Goal: Task Accomplishment & Management: Complete application form

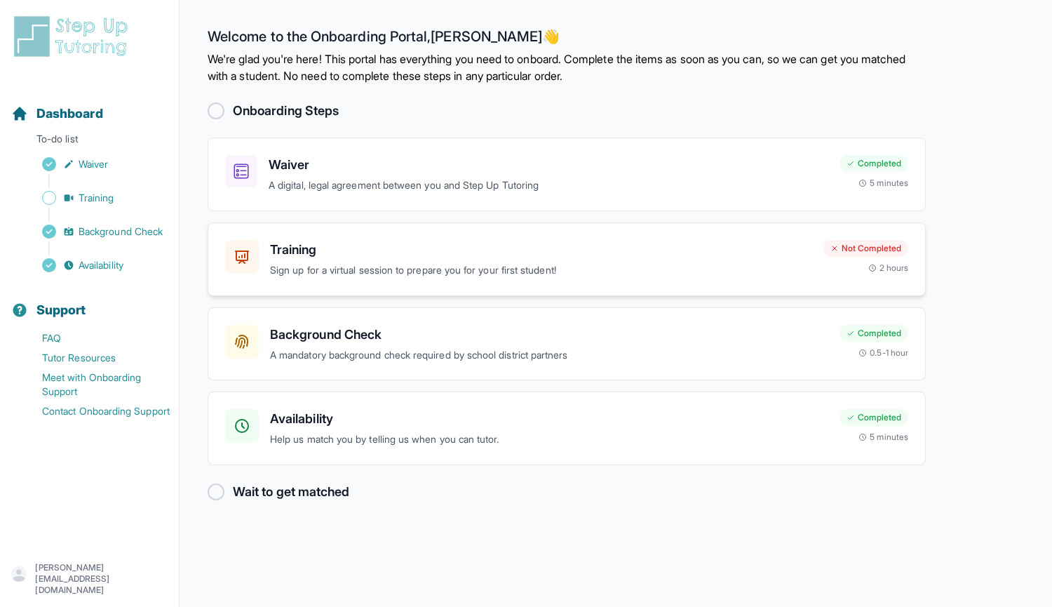
click at [824, 246] on div "Not Completed" at bounding box center [866, 248] width 85 height 17
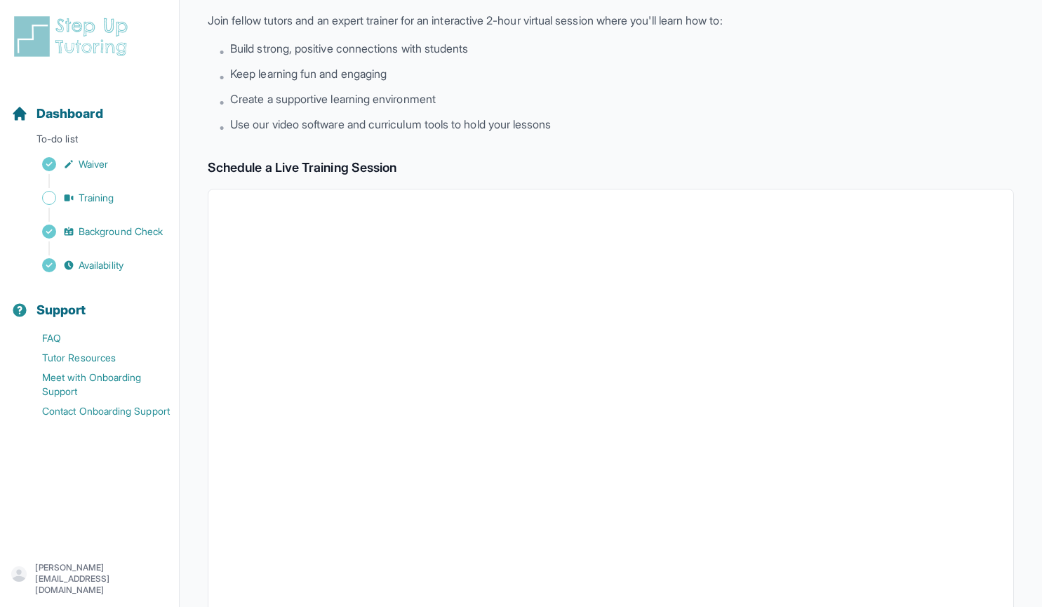
scroll to position [86, 0]
click at [93, 51] on img at bounding box center [73, 36] width 125 height 45
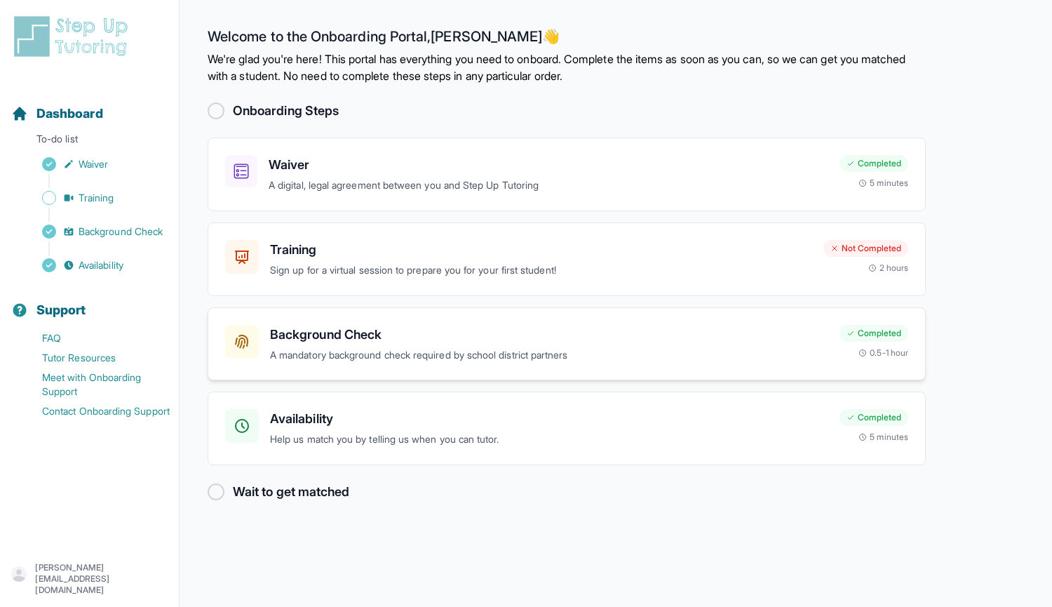
click at [857, 334] on div "Completed" at bounding box center [874, 333] width 69 height 17
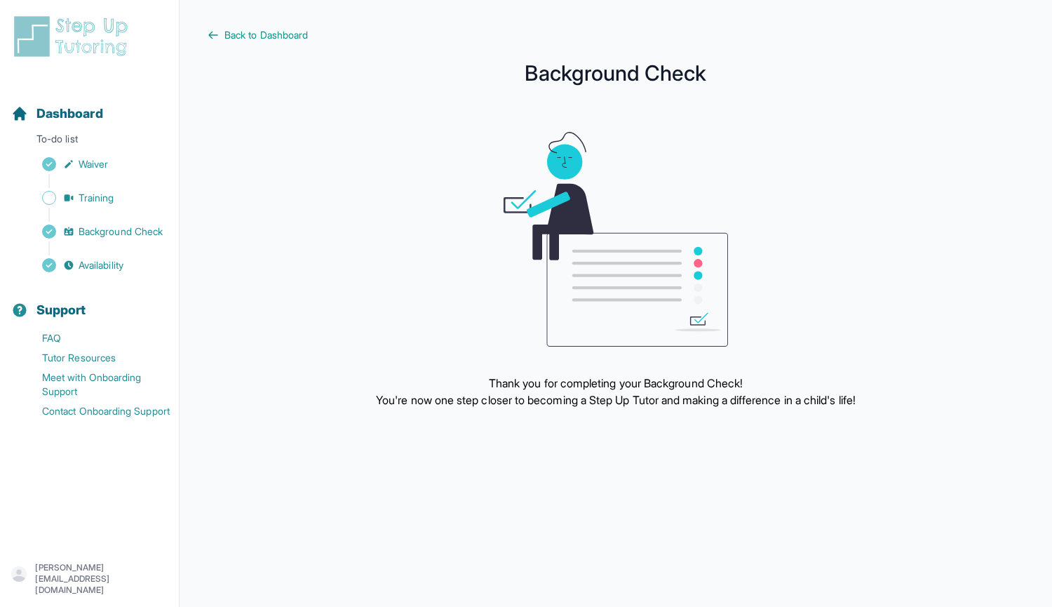
click at [249, 27] on main "Back to Dashboard Background Check Thank you for completing your Background Che…" at bounding box center [616, 303] width 873 height 607
click at [270, 31] on span "Back to Dashboard" at bounding box center [265, 35] width 83 height 14
